Goal: Go to known website: Access a specific website the user already knows

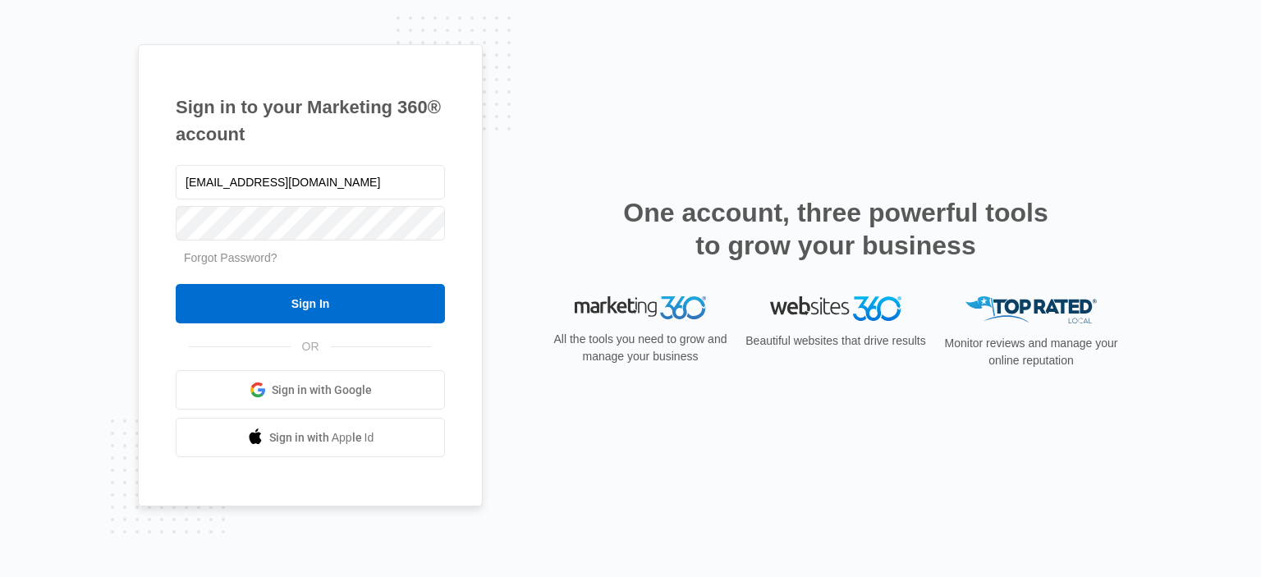
click at [316, 301] on input "Sign In" at bounding box center [310, 303] width 269 height 39
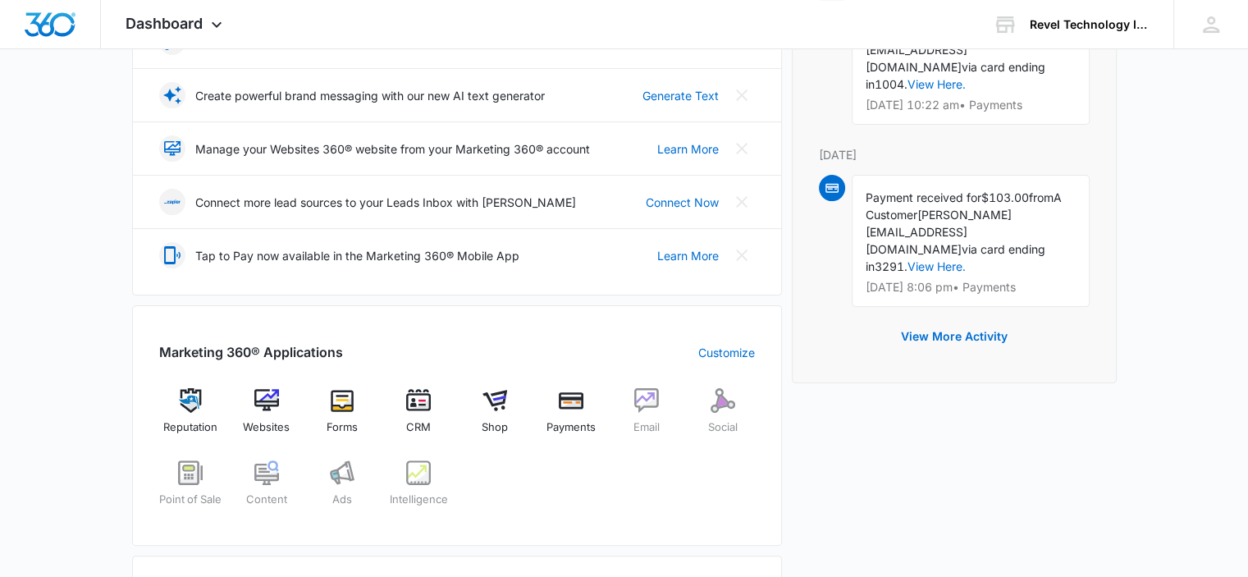
scroll to position [492, 0]
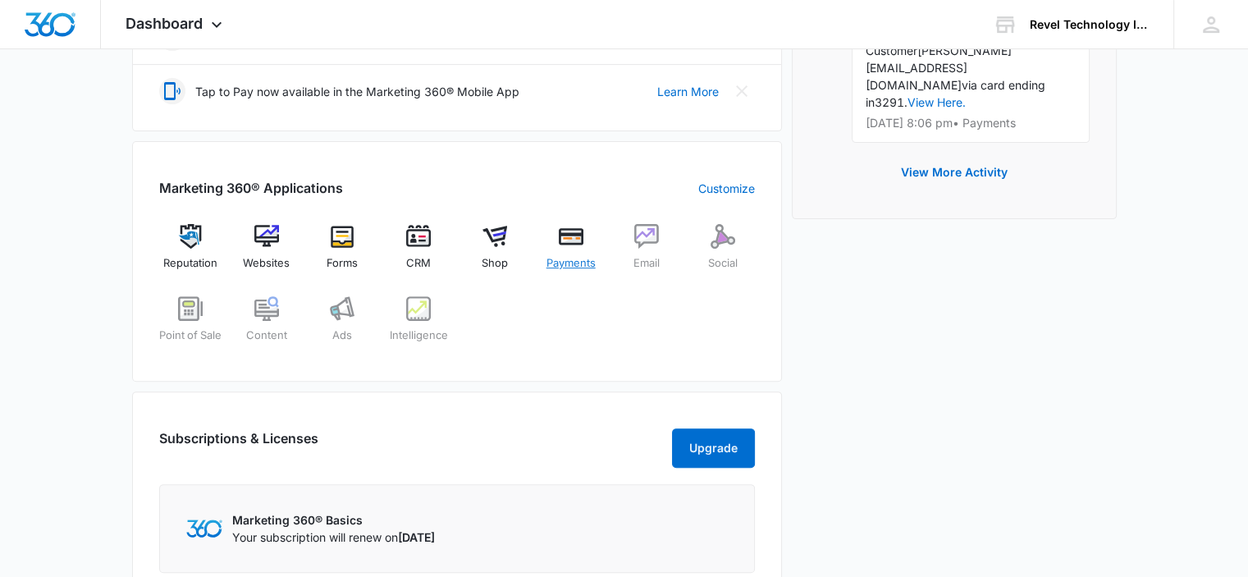
click at [575, 236] on img at bounding box center [571, 236] width 25 height 25
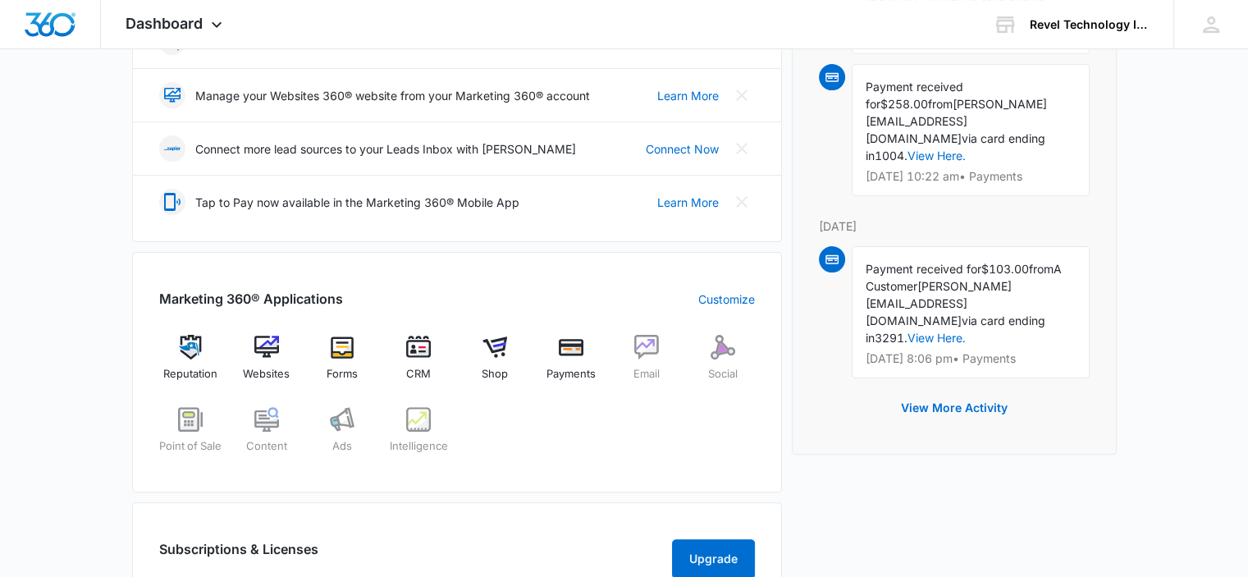
scroll to position [410, 0]
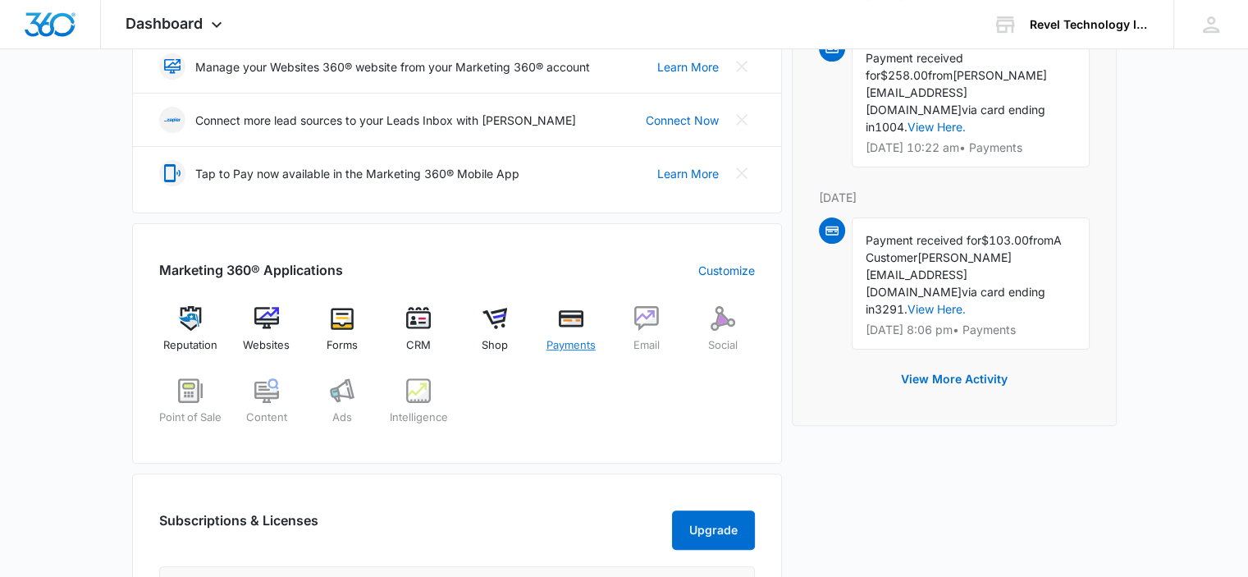
click at [581, 320] on img at bounding box center [571, 318] width 25 height 25
